Goal: Transaction & Acquisition: Purchase product/service

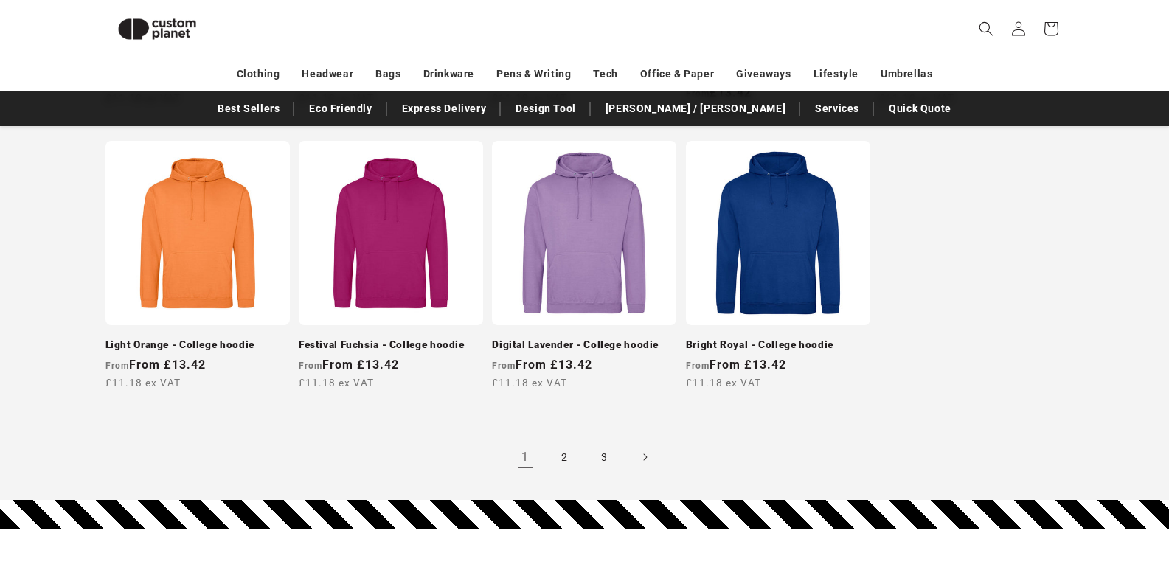
scroll to position [1393, 0]
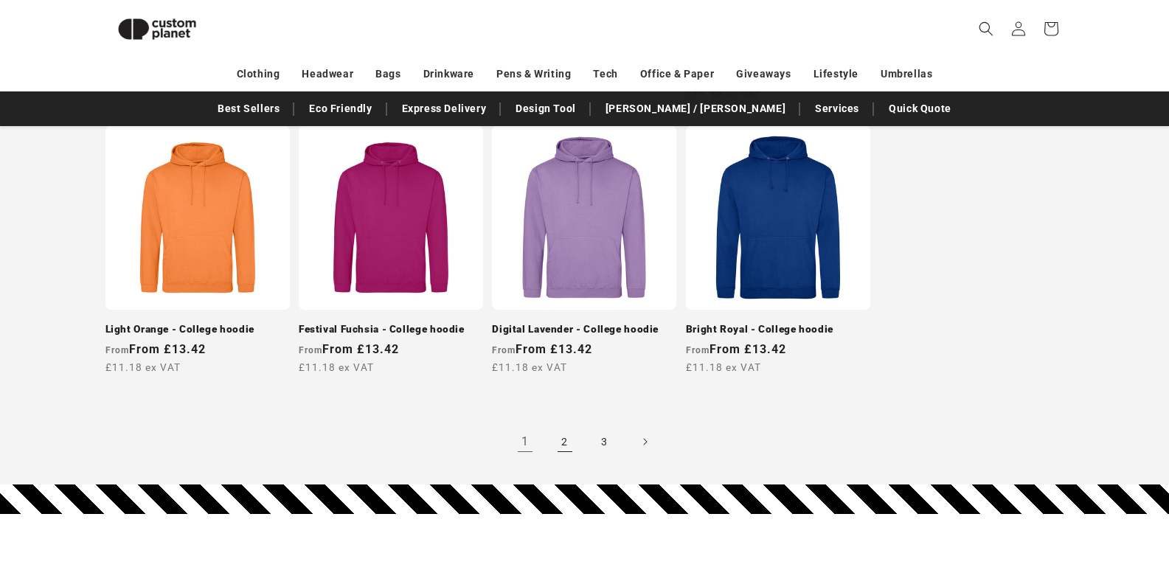
click at [563, 437] on link "2" at bounding box center [565, 442] width 32 height 32
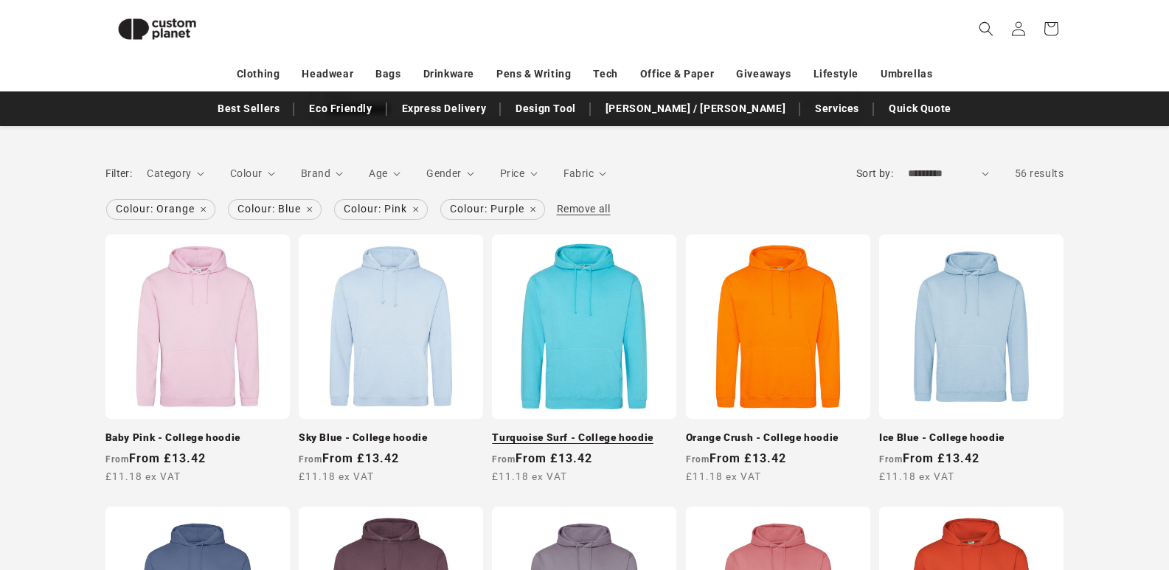
click at [577, 432] on link "Turquoise Surf - College hoodie" at bounding box center [584, 438] width 184 height 13
